Goal: Information Seeking & Learning: Learn about a topic

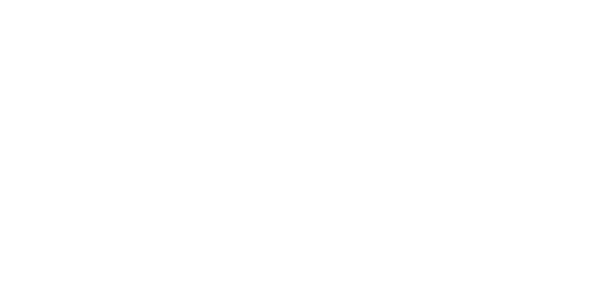
type input "**********"
type input "********"
type input "***"
type input "**********"
type input "**"
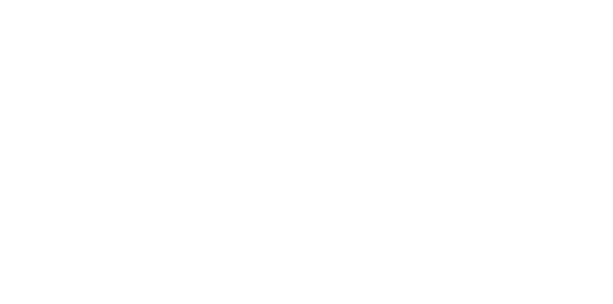
type input "********"
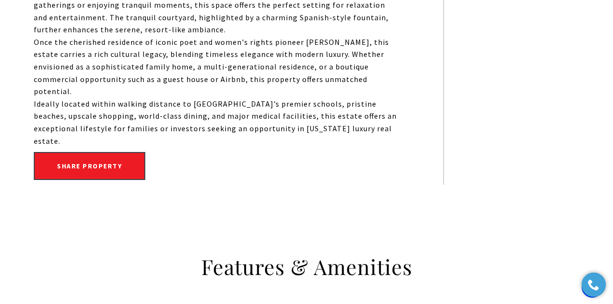
scroll to position [741, 0]
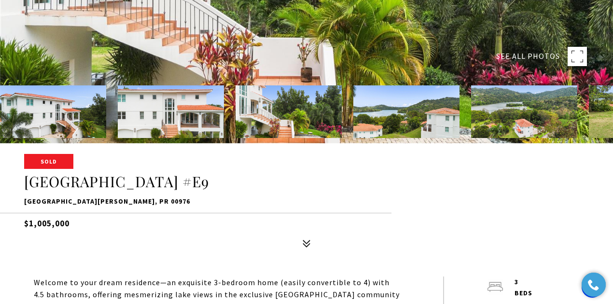
drag, startPoint x: 224, startPoint y: 182, endPoint x: 27, endPoint y: 177, distance: 197.2
click at [27, 177] on h1 "Emerald Lake Plantation #E9" at bounding box center [306, 182] width 565 height 18
copy h1 "Emerald Lake Plantation #E9"
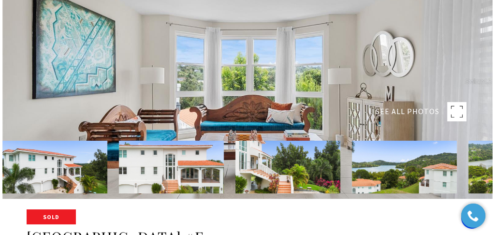
scroll to position [32, 0]
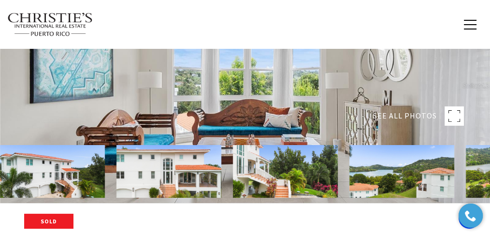
click at [454, 119] on rect at bounding box center [453, 115] width 19 height 19
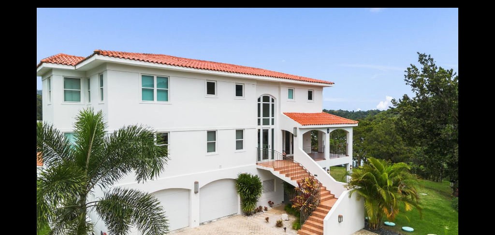
click at [321, 90] on div at bounding box center [247, 126] width 421 height 236
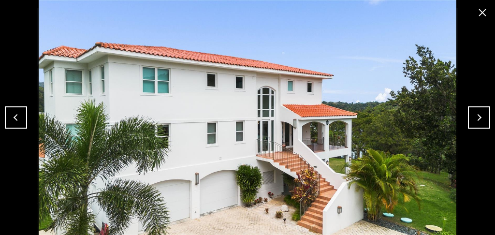
click at [472, 121] on button "Next" at bounding box center [479, 117] width 22 height 22
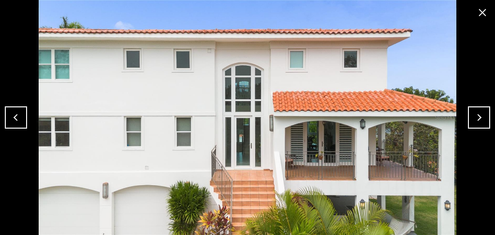
click at [470, 121] on button "Next" at bounding box center [479, 117] width 22 height 22
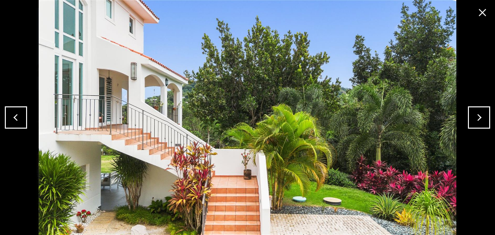
click at [469, 121] on button "Next" at bounding box center [479, 117] width 22 height 22
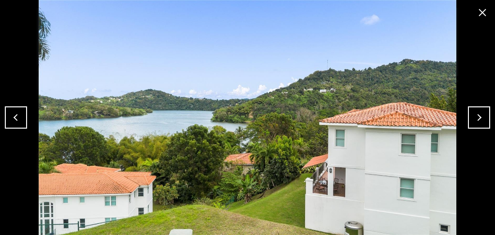
click at [469, 121] on button "Next" at bounding box center [479, 117] width 22 height 22
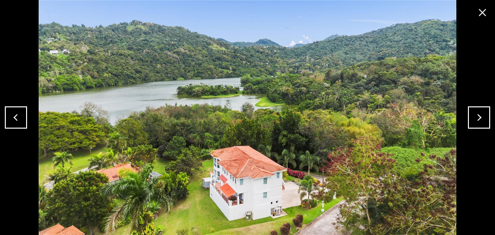
click at [466, 122] on img at bounding box center [247, 117] width 446 height 235
click at [473, 120] on button "Next" at bounding box center [479, 117] width 22 height 22
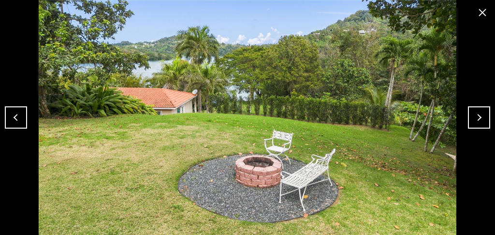
click at [474, 119] on button "Next" at bounding box center [479, 117] width 22 height 22
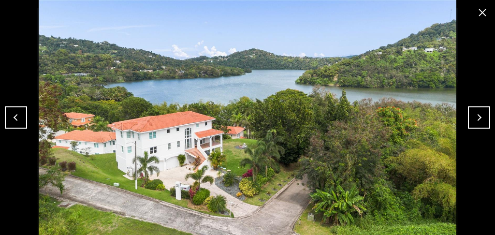
click at [482, 122] on button "Next" at bounding box center [479, 117] width 22 height 22
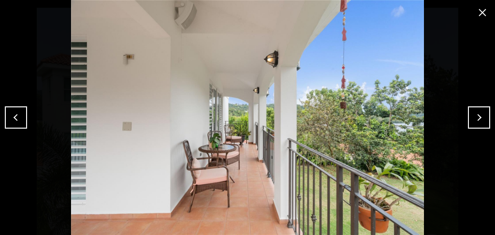
click at [482, 122] on button "Next" at bounding box center [479, 117] width 22 height 22
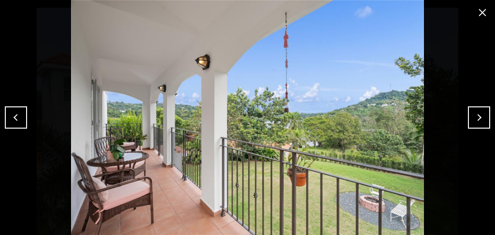
click at [482, 122] on button "Next" at bounding box center [479, 117] width 22 height 22
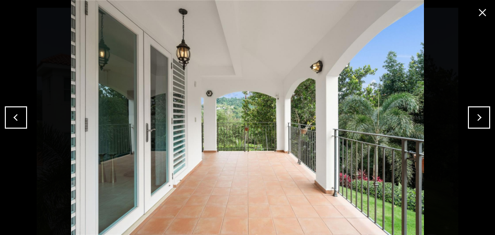
click at [481, 122] on button "Next" at bounding box center [479, 117] width 22 height 22
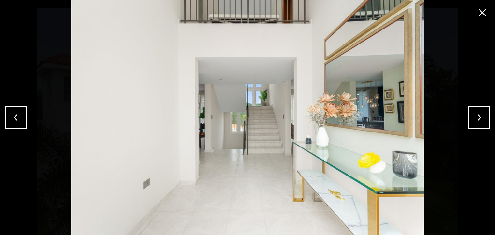
click at [481, 122] on button "Next" at bounding box center [479, 117] width 22 height 22
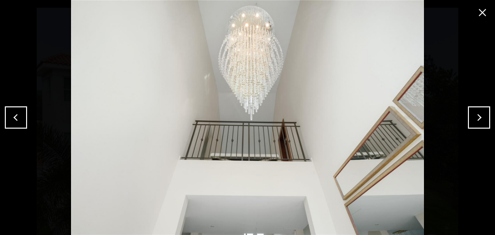
click at [481, 122] on button "Next" at bounding box center [479, 117] width 22 height 22
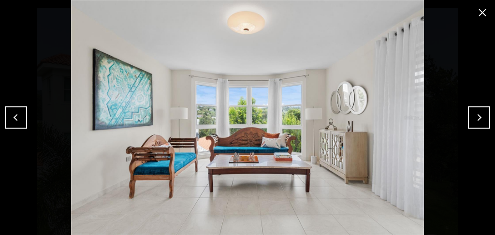
click at [479, 119] on button "Next" at bounding box center [479, 117] width 22 height 22
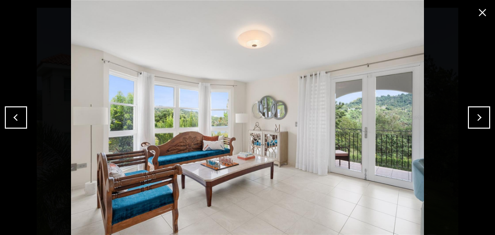
click at [24, 115] on button "Previous" at bounding box center [16, 117] width 22 height 22
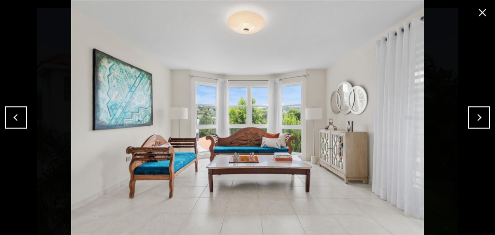
click at [24, 115] on button "Previous" at bounding box center [16, 117] width 22 height 22
click at [473, 114] on button "Next" at bounding box center [479, 117] width 22 height 22
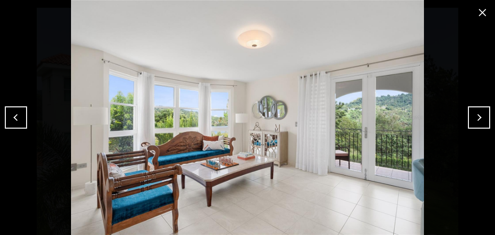
click at [13, 119] on button "Previous" at bounding box center [16, 117] width 22 height 22
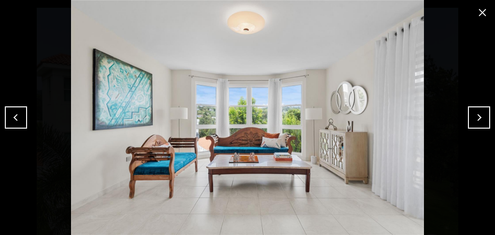
click at [482, 108] on button "Next" at bounding box center [479, 117] width 22 height 22
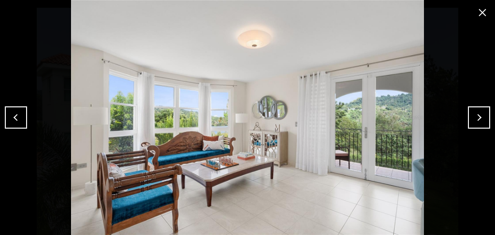
click at [480, 109] on button "Next" at bounding box center [479, 117] width 22 height 22
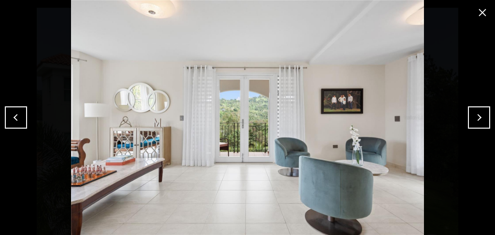
click at [480, 109] on button "Next" at bounding box center [479, 117] width 22 height 22
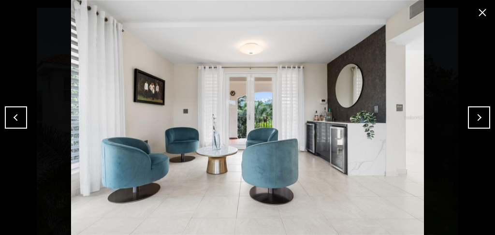
click at [474, 110] on button "Next" at bounding box center [479, 117] width 22 height 22
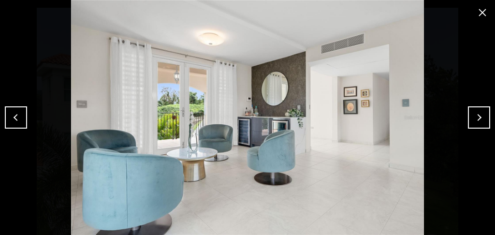
click at [12, 119] on button "Previous" at bounding box center [16, 117] width 22 height 22
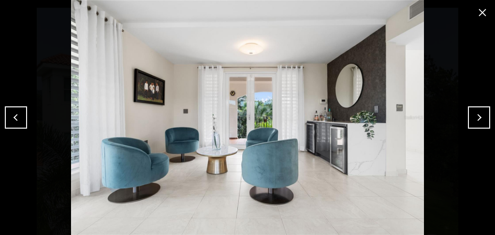
click at [487, 123] on button "Next" at bounding box center [479, 117] width 22 height 22
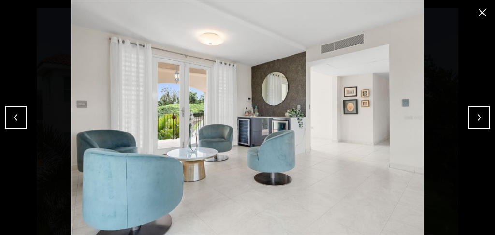
click at [487, 123] on button "Next" at bounding box center [479, 117] width 22 height 22
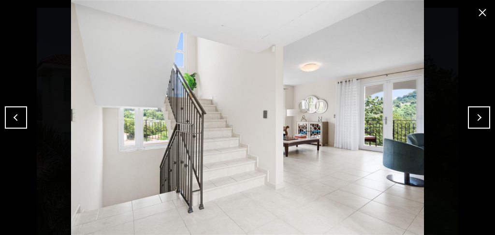
click at [487, 123] on button "Next" at bounding box center [479, 117] width 22 height 22
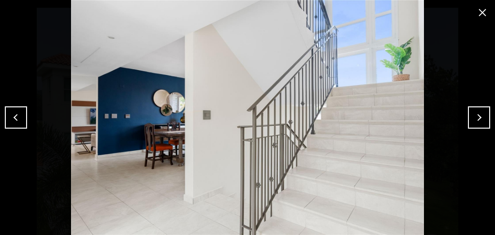
click at [487, 123] on button "Next" at bounding box center [479, 117] width 22 height 22
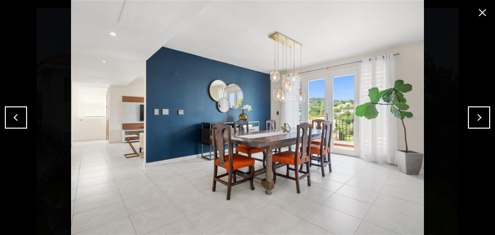
click at [474, 118] on button "Next" at bounding box center [479, 117] width 22 height 22
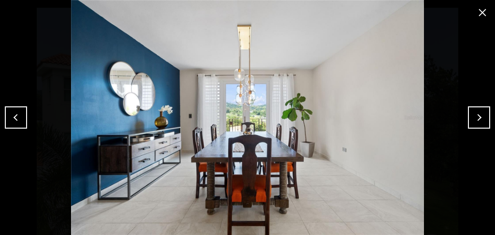
click at [474, 117] on button "Next" at bounding box center [479, 117] width 22 height 22
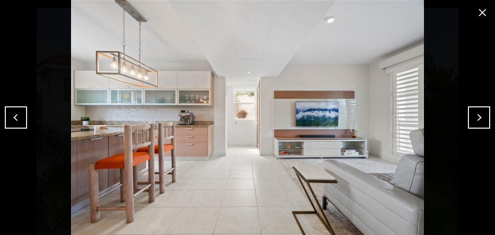
click at [474, 117] on button "Next" at bounding box center [479, 117] width 22 height 22
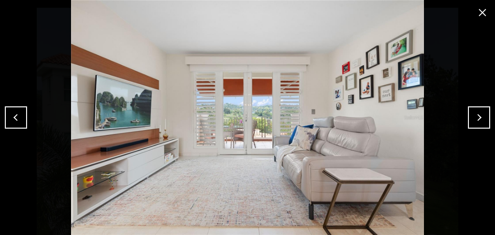
click at [474, 117] on button "Next" at bounding box center [479, 117] width 22 height 22
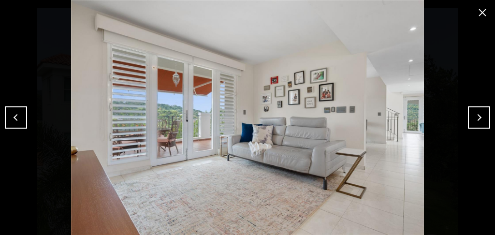
click at [474, 117] on button "Next" at bounding box center [479, 117] width 22 height 22
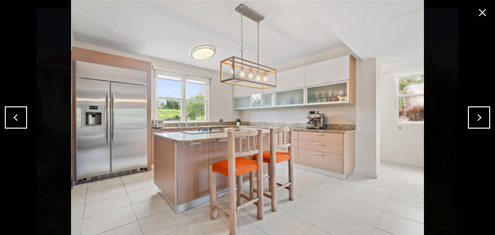
click at [474, 117] on button "Next" at bounding box center [479, 117] width 22 height 22
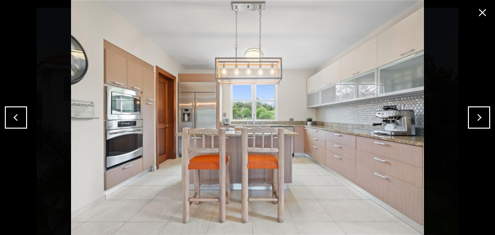
click at [477, 118] on button "Next" at bounding box center [479, 117] width 22 height 22
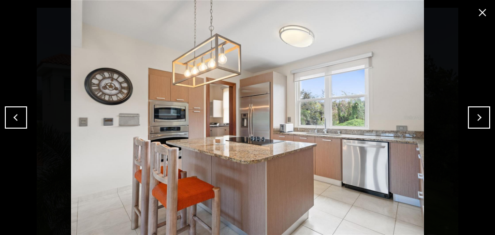
click at [476, 118] on button "Next" at bounding box center [479, 117] width 22 height 22
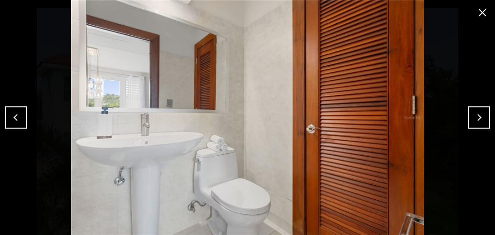
click at [475, 118] on button "Next" at bounding box center [479, 117] width 22 height 22
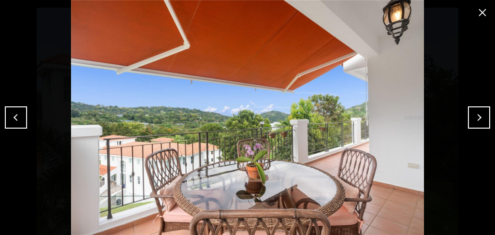
click at [475, 118] on button "Next" at bounding box center [479, 117] width 22 height 22
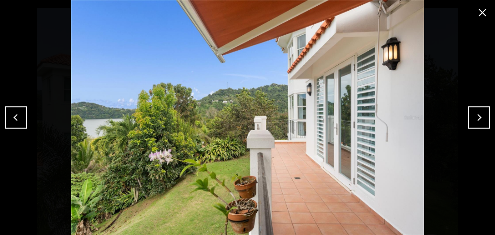
click at [475, 118] on button "Next" at bounding box center [479, 117] width 22 height 22
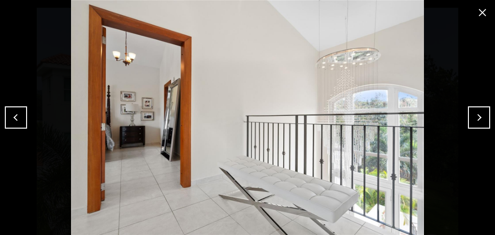
click at [475, 118] on button "Next" at bounding box center [479, 117] width 22 height 22
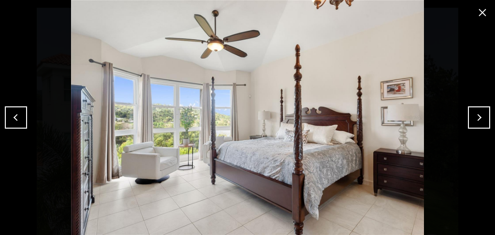
click at [475, 118] on button "Next" at bounding box center [479, 117] width 22 height 22
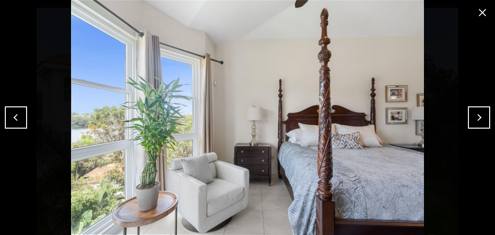
click at [16, 112] on button "Previous" at bounding box center [16, 117] width 22 height 22
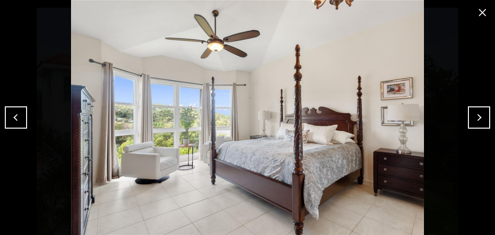
click at [480, 117] on button "Next" at bounding box center [479, 117] width 22 height 22
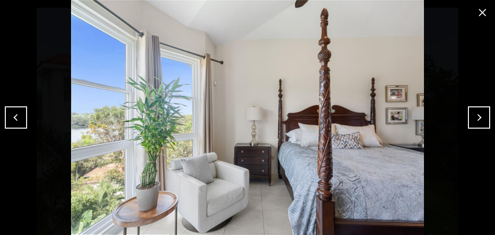
click at [480, 117] on button "Next" at bounding box center [479, 117] width 22 height 22
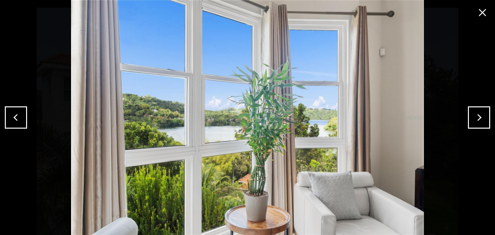
click at [17, 113] on button "Previous" at bounding box center [16, 117] width 22 height 22
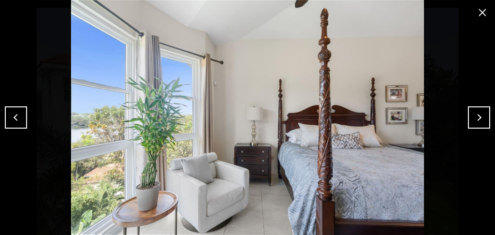
click at [15, 114] on button "Previous" at bounding box center [16, 117] width 22 height 22
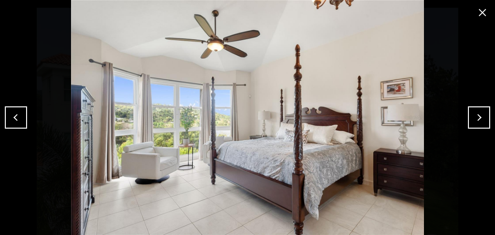
click at [481, 118] on button "Next" at bounding box center [479, 117] width 22 height 22
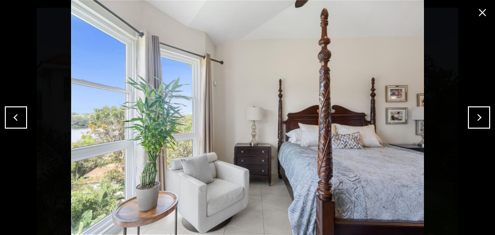
click at [481, 118] on button "Next" at bounding box center [479, 117] width 22 height 22
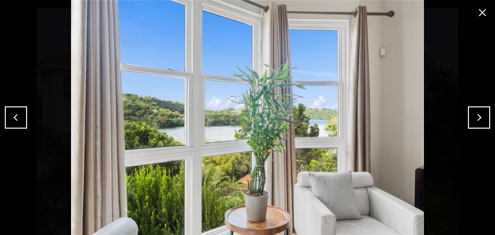
click at [481, 118] on button "Next" at bounding box center [479, 117] width 22 height 22
click at [480, 118] on button "Next" at bounding box center [479, 117] width 22 height 22
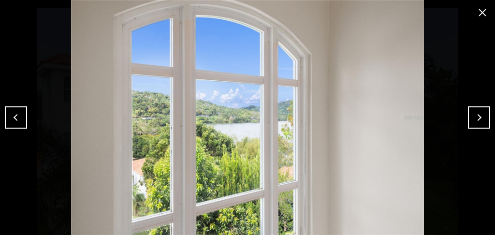
click at [480, 118] on button "Next" at bounding box center [479, 117] width 22 height 22
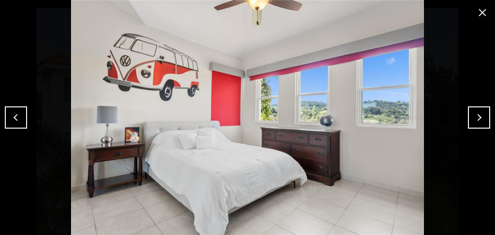
click at [480, 118] on button "Next" at bounding box center [479, 117] width 22 height 22
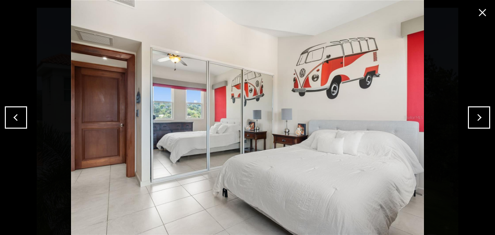
click at [483, 119] on button "Next" at bounding box center [479, 117] width 22 height 22
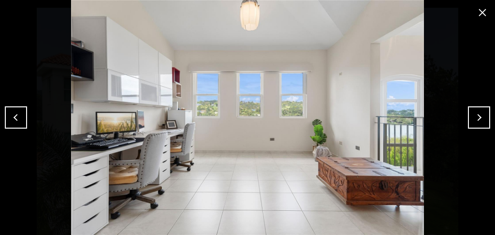
click at [483, 119] on button "Next" at bounding box center [479, 117] width 22 height 22
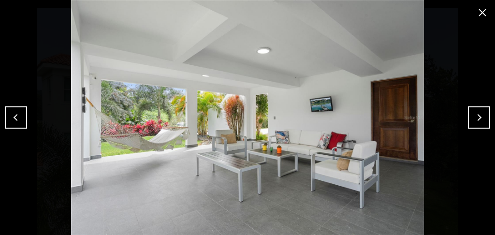
click at [477, 120] on button "Next" at bounding box center [479, 117] width 22 height 22
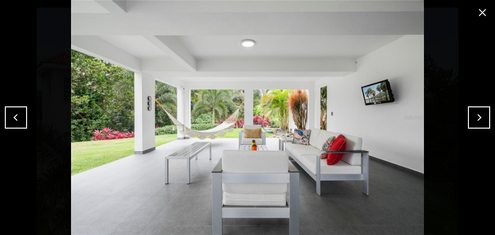
click at [478, 125] on button "Next" at bounding box center [479, 117] width 22 height 22
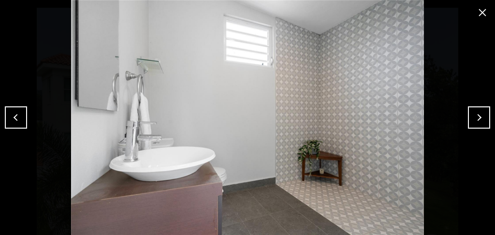
click at [478, 125] on button "Next" at bounding box center [479, 117] width 22 height 22
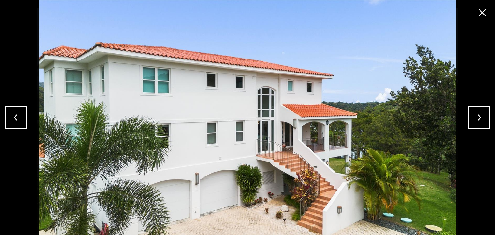
click at [476, 125] on button "Next" at bounding box center [479, 117] width 22 height 22
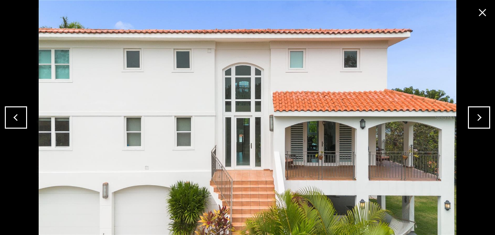
click at [19, 115] on button "Previous" at bounding box center [16, 117] width 22 height 22
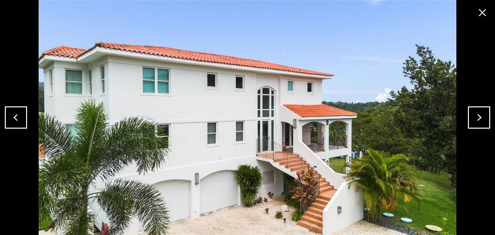
click at [17, 115] on button "Previous" at bounding box center [16, 117] width 22 height 22
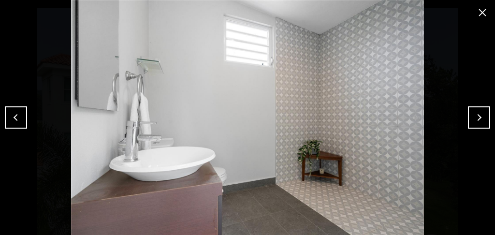
click at [17, 115] on button "Previous" at bounding box center [16, 117] width 22 height 22
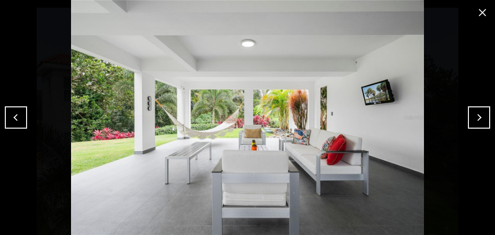
click at [17, 115] on button "Previous" at bounding box center [16, 117] width 22 height 22
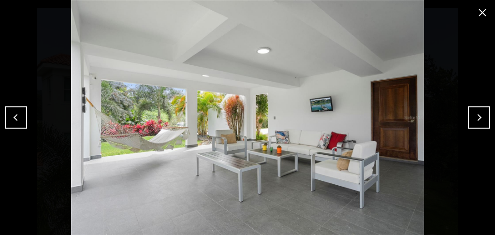
click at [17, 115] on button "Previous" at bounding box center [16, 117] width 22 height 22
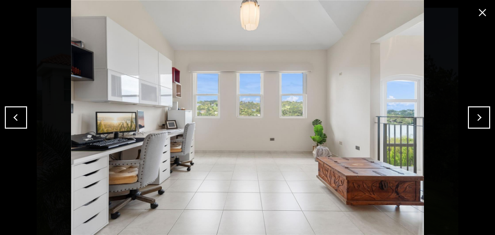
click at [17, 115] on button "Previous" at bounding box center [16, 117] width 22 height 22
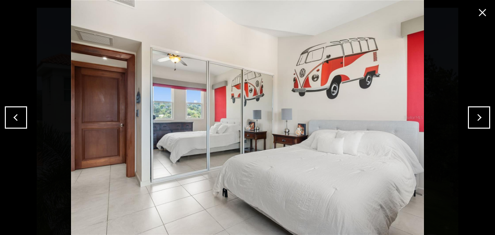
click at [17, 115] on button "Previous" at bounding box center [16, 117] width 22 height 22
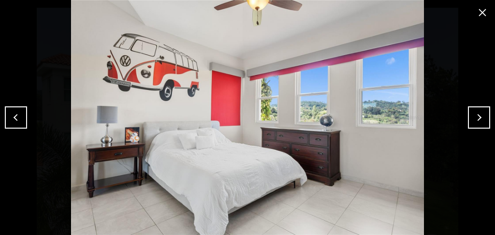
click at [17, 115] on button "Previous" at bounding box center [16, 117] width 22 height 22
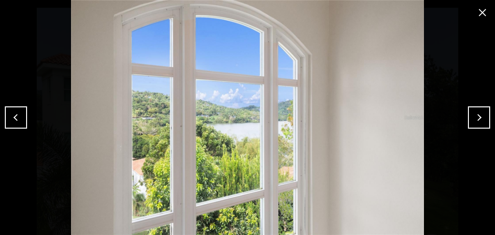
click at [17, 116] on button "Previous" at bounding box center [16, 117] width 22 height 22
click at [16, 117] on button "Previous" at bounding box center [16, 117] width 22 height 22
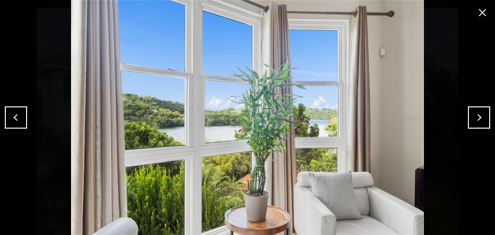
click at [16, 117] on button "Previous" at bounding box center [16, 117] width 22 height 22
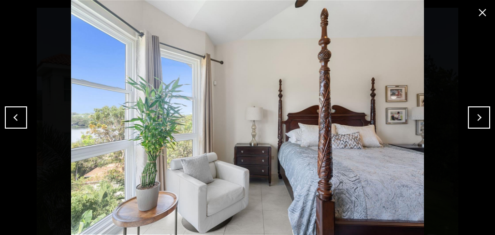
click at [16, 117] on button "Previous" at bounding box center [16, 117] width 22 height 22
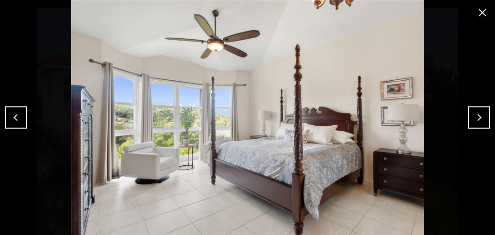
click at [16, 117] on button "Previous" at bounding box center [16, 117] width 22 height 22
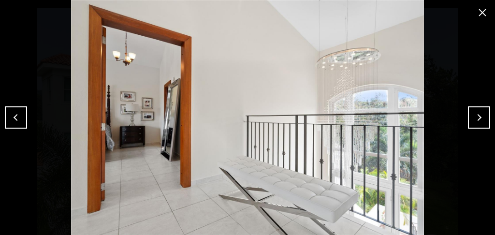
click at [16, 117] on button "Previous" at bounding box center [16, 117] width 22 height 22
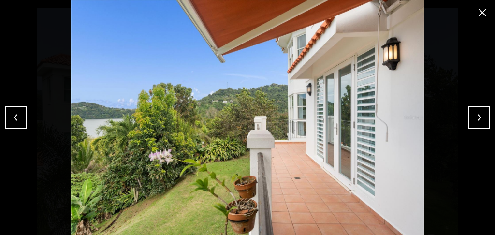
click at [16, 117] on button "Previous" at bounding box center [16, 117] width 22 height 22
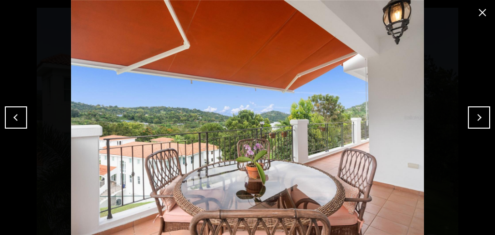
click at [16, 117] on button "Previous" at bounding box center [16, 117] width 22 height 22
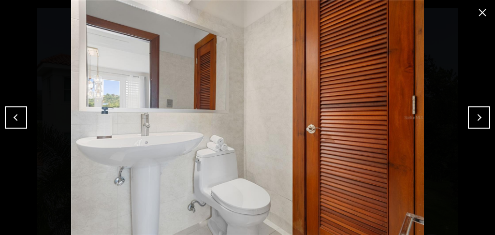
click at [16, 117] on button "Previous" at bounding box center [16, 117] width 22 height 22
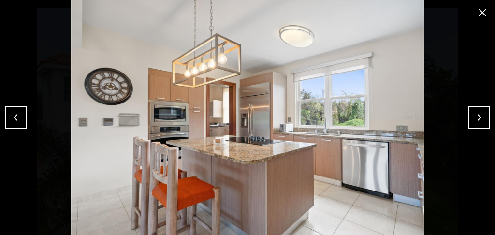
click at [16, 117] on button "Previous" at bounding box center [16, 117] width 22 height 22
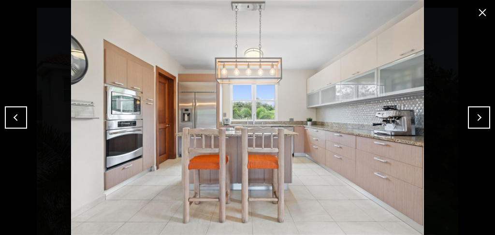
click at [16, 117] on button "Previous" at bounding box center [16, 117] width 22 height 22
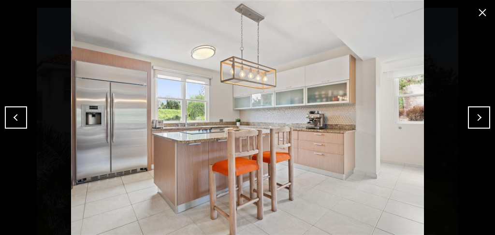
click at [16, 117] on button "Previous" at bounding box center [16, 117] width 22 height 22
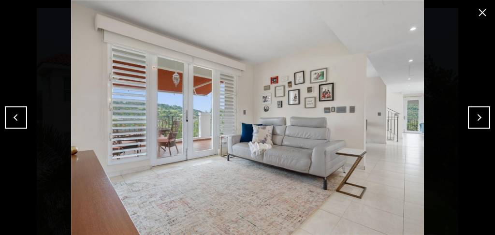
click at [16, 117] on button "Previous" at bounding box center [16, 117] width 22 height 22
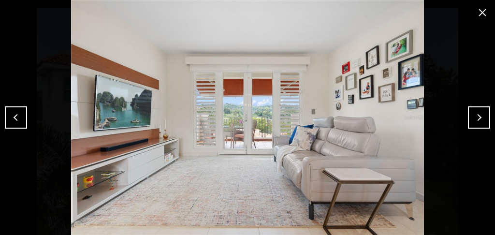
click at [16, 117] on button "Previous" at bounding box center [16, 117] width 22 height 22
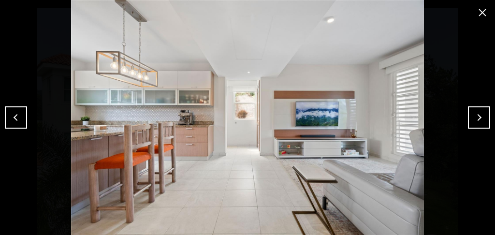
click at [16, 117] on button "Previous" at bounding box center [16, 117] width 22 height 22
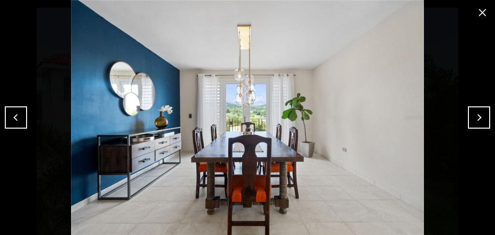
click at [16, 117] on button "Previous" at bounding box center [16, 117] width 22 height 22
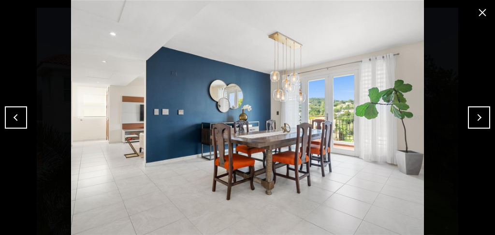
click at [16, 117] on button "Previous" at bounding box center [16, 117] width 22 height 22
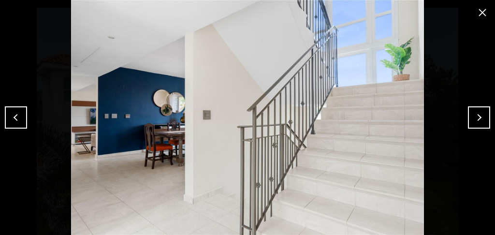
click at [16, 117] on button "Previous" at bounding box center [16, 117] width 22 height 22
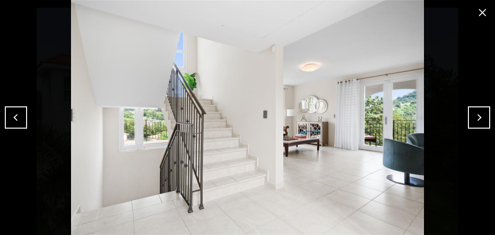
click at [16, 117] on button "Previous" at bounding box center [16, 117] width 22 height 22
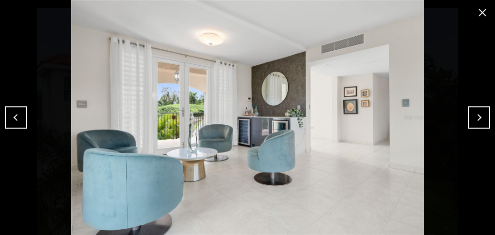
click at [16, 117] on button "Previous" at bounding box center [16, 117] width 22 height 22
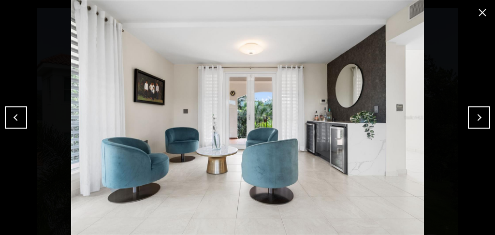
click at [17, 116] on button "Previous" at bounding box center [16, 117] width 22 height 22
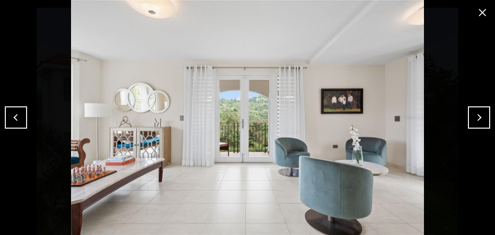
click at [17, 116] on button "Previous" at bounding box center [16, 117] width 22 height 22
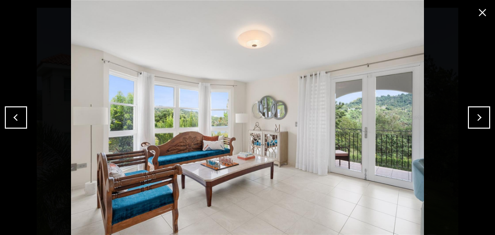
click at [17, 116] on button "Previous" at bounding box center [16, 117] width 22 height 22
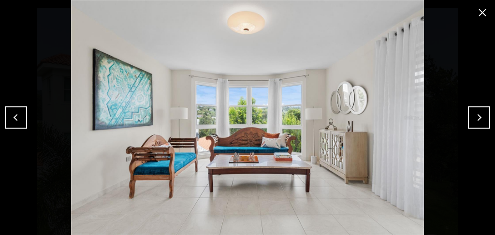
click at [17, 116] on button "Previous" at bounding box center [16, 117] width 22 height 22
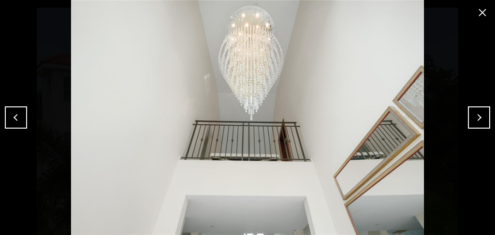
click at [17, 116] on button "Previous" at bounding box center [16, 117] width 22 height 22
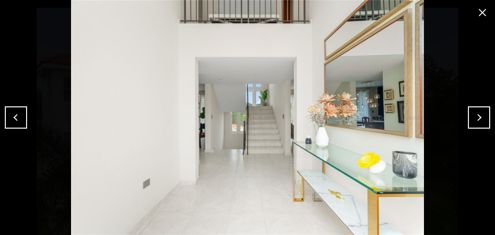
click at [17, 116] on button "Previous" at bounding box center [16, 117] width 22 height 22
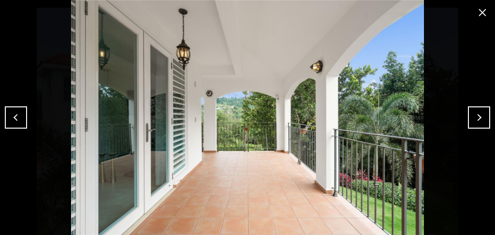
click at [17, 116] on button "Previous" at bounding box center [16, 117] width 22 height 22
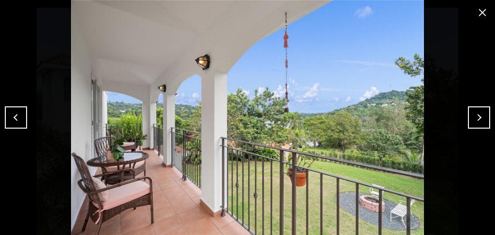
click at [481, 122] on button "Next" at bounding box center [479, 117] width 22 height 22
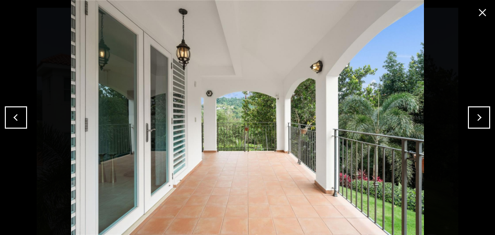
click at [485, 12] on button "close modal" at bounding box center [481, 12] width 15 height 15
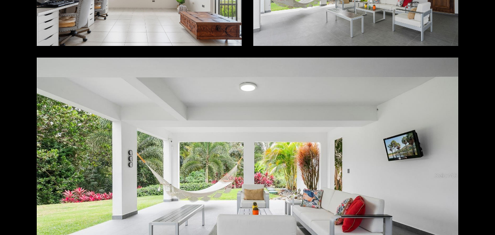
scroll to position [4843, 0]
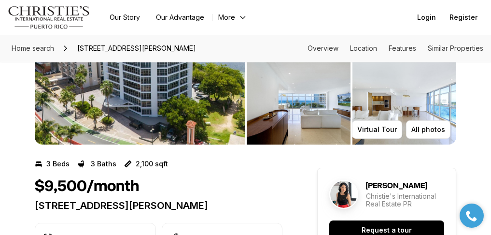
scroll to position [128, 0]
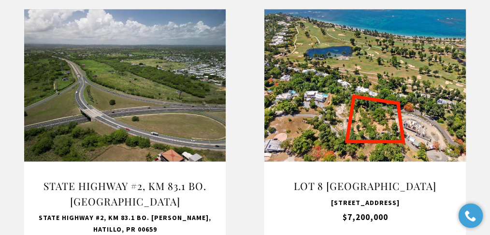
scroll to position [1063, 0]
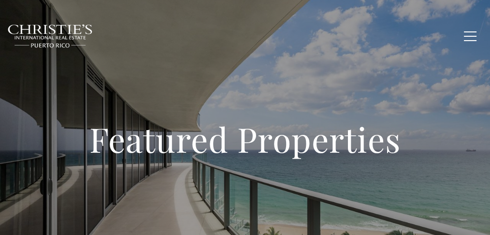
type input "**********"
type input "*********"
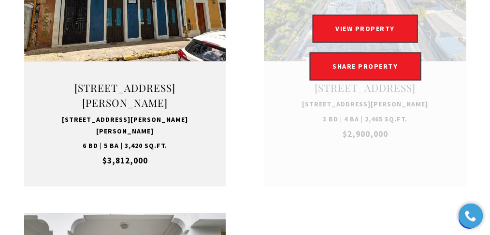
scroll to position [1384, 0]
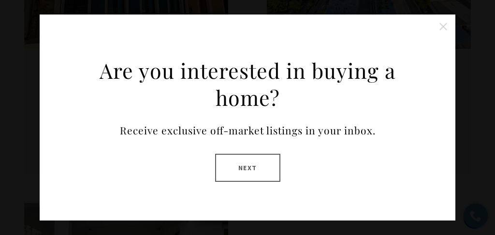
click at [453, 27] on div "Are you interested in buying a home? Receive exclusive off-market listings in y…" at bounding box center [247, 116] width 415 height 205
click at [435, 28] on button "Close this option" at bounding box center [442, 26] width 19 height 19
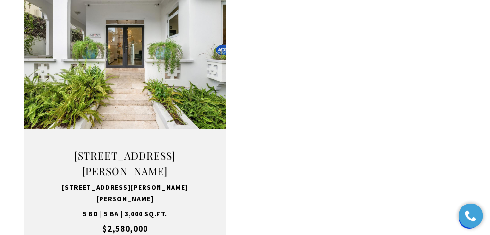
scroll to position [1674, 0]
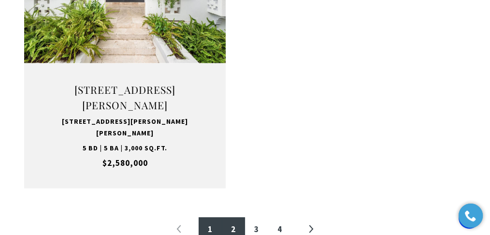
click at [234, 217] on link "2" at bounding box center [233, 228] width 23 height 23
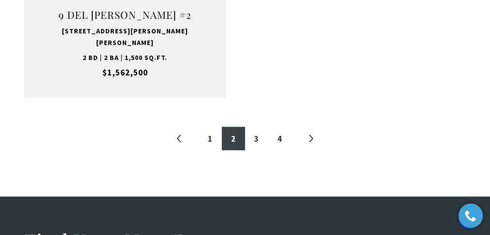
scroll to position [1772, 0]
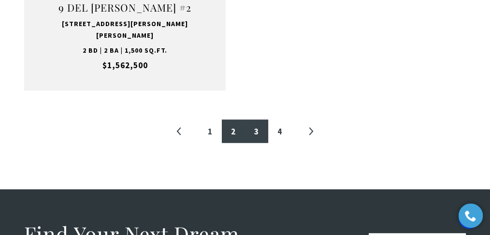
click at [258, 119] on link "3" at bounding box center [256, 130] width 23 height 23
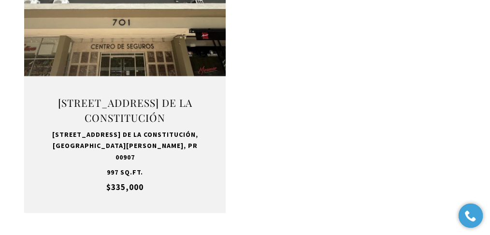
scroll to position [1707, 0]
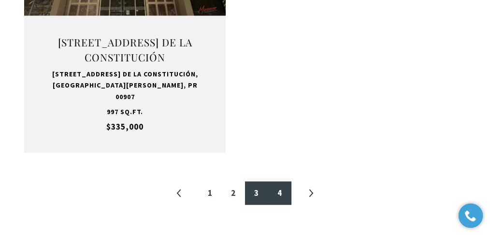
click at [278, 181] on link "4" at bounding box center [279, 192] width 23 height 23
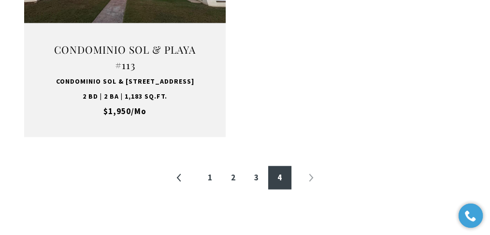
scroll to position [1803, 0]
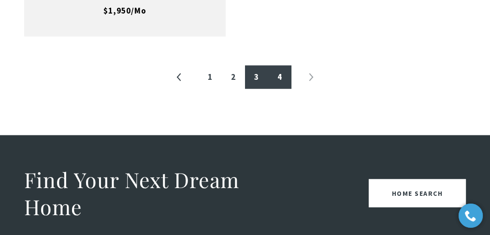
click at [258, 88] on link "3" at bounding box center [256, 76] width 23 height 23
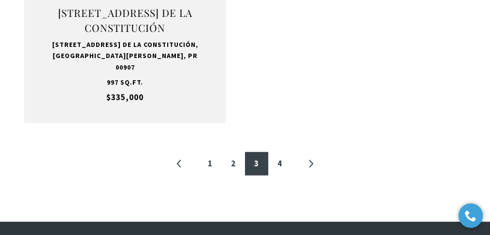
scroll to position [1739, 0]
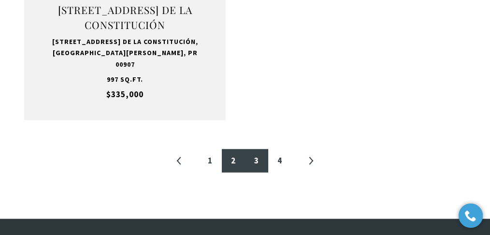
click at [233, 149] on link "2" at bounding box center [233, 160] width 23 height 23
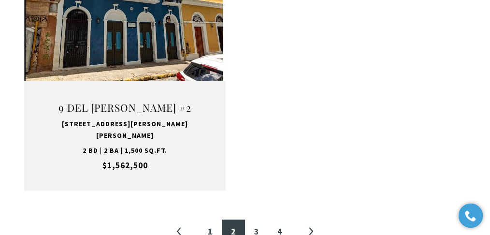
scroll to position [1739, 0]
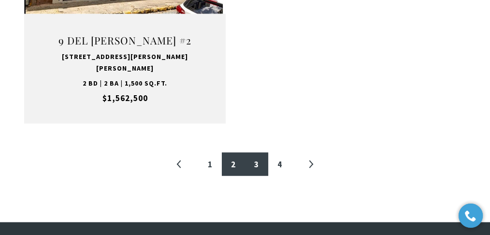
click at [260, 152] on link "3" at bounding box center [256, 163] width 23 height 23
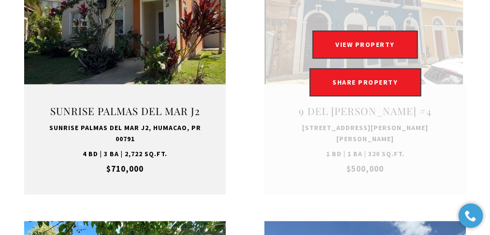
scroll to position [1030, 0]
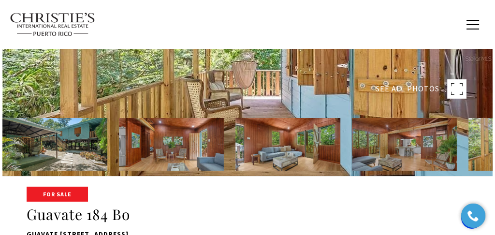
scroll to position [64, 0]
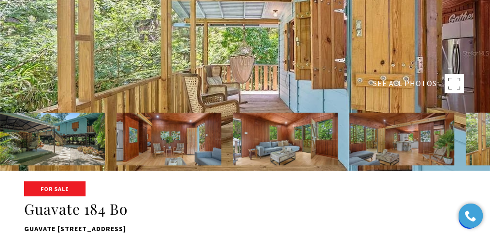
click at [98, 142] on img at bounding box center [52, 139] width 105 height 53
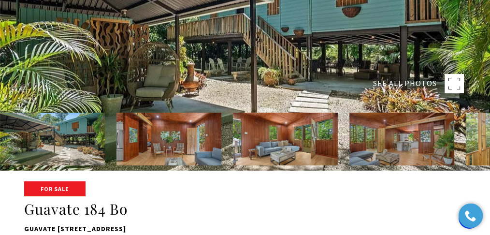
click at [449, 75] on rect at bounding box center [453, 83] width 19 height 19
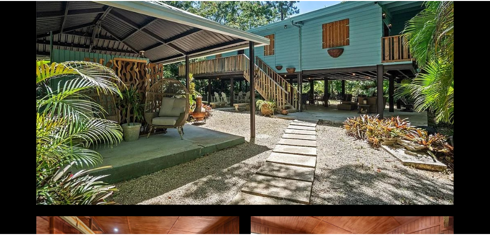
scroll to position [0, 0]
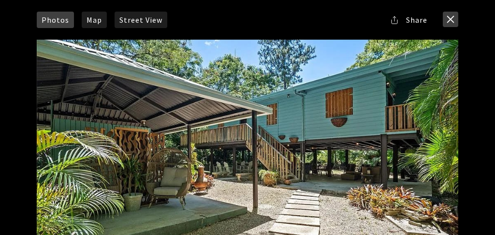
click at [451, 22] on button "close modal" at bounding box center [449, 19] width 15 height 15
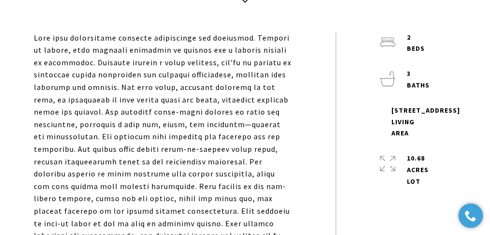
scroll to position [322, 0]
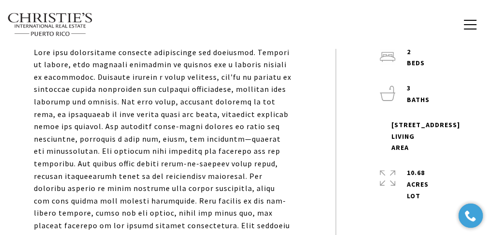
click at [268, 127] on p at bounding box center [163, 188] width 258 height 285
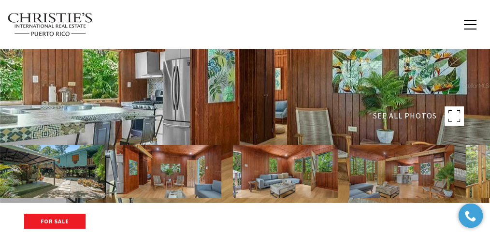
scroll to position [161, 0]
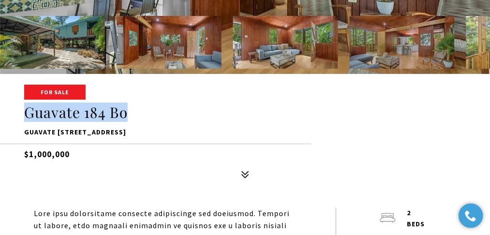
drag, startPoint x: 129, startPoint y: 114, endPoint x: 20, endPoint y: 114, distance: 109.2
click at [20, 114] on div "For Sale Guavate 184 Bo Guavate 184 Bo, Cayey, PR 00736 $1,000,000" at bounding box center [245, 134] width 490 height 98
copy h1 "Guavate 184 Bo"
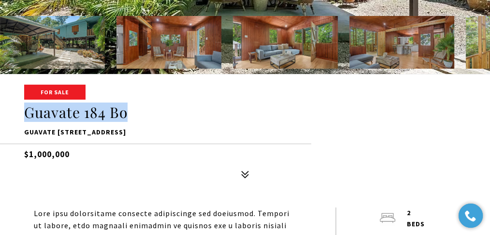
copy h1 "Guavate 184 Bo"
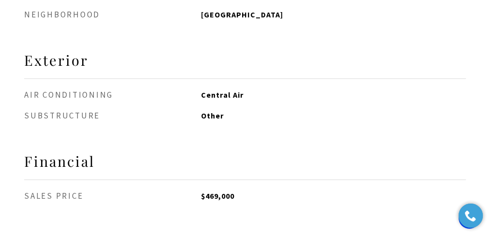
scroll to position [676, 0]
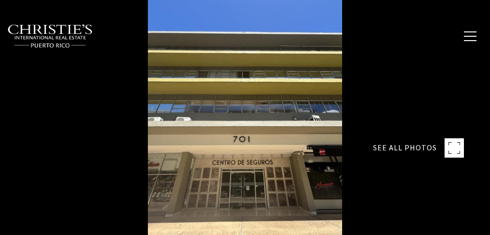
type input "********"
type input "*******"
type input "***"
type input "**********"
type input "**"
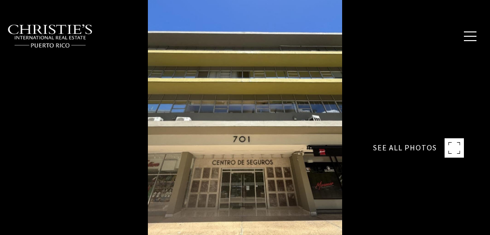
type input "********"
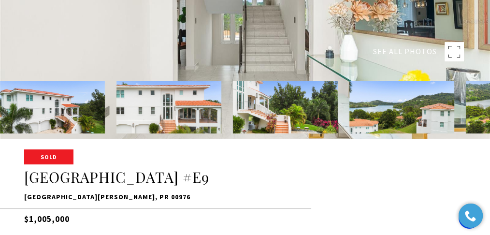
scroll to position [161, 0]
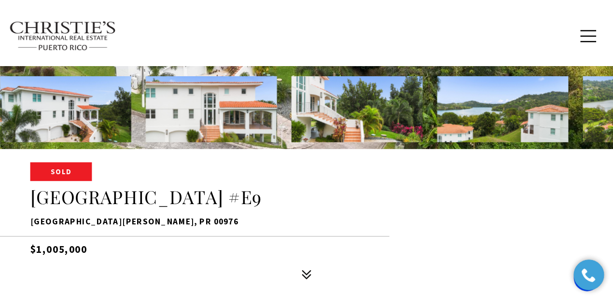
scroll to position [135, 0]
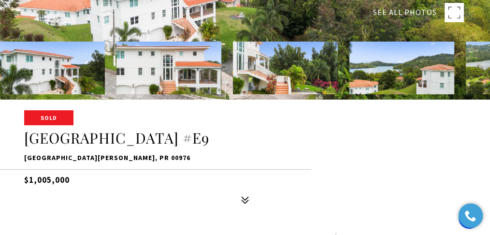
drag, startPoint x: 238, startPoint y: 143, endPoint x: 17, endPoint y: 136, distance: 220.9
click at [17, 136] on div "Sold [GEOGRAPHIC_DATA] #E9 [GEOGRAPHIC_DATA] [GEOGRAPHIC_DATA][PERSON_NAME], PR…" at bounding box center [245, 160] width 490 height 98
copy h1 "[GEOGRAPHIC_DATA] #E9"
